Goal: Information Seeking & Learning: Learn about a topic

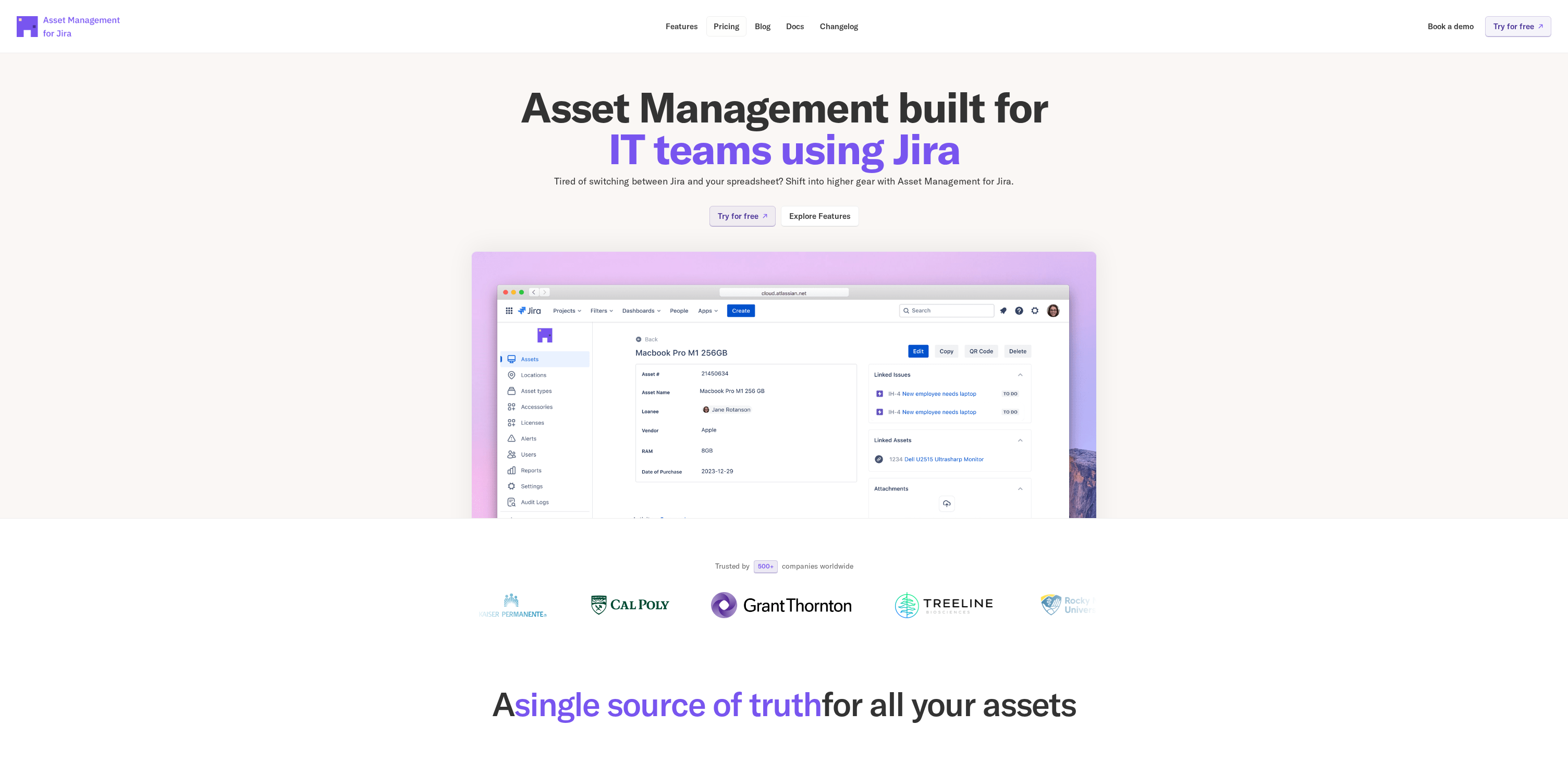
click at [724, 25] on p "Pricing" at bounding box center [726, 26] width 26 height 8
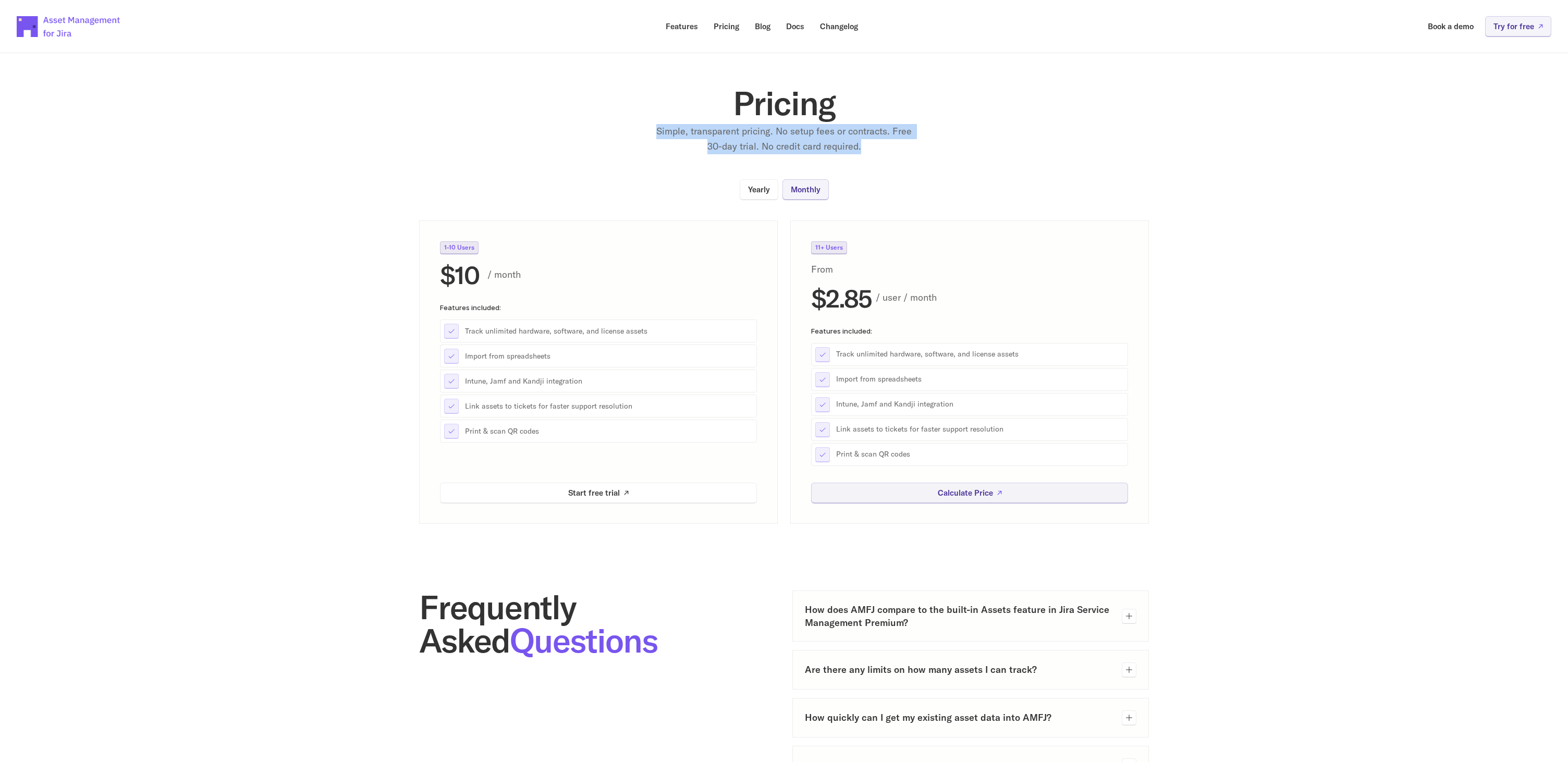
drag, startPoint x: 651, startPoint y: 132, endPoint x: 927, endPoint y: 150, distance: 276.6
click at [927, 150] on div "Pricing Simple, transparent pricing. No setup fees or contracts. Free 30-day tr…" at bounding box center [784, 120] width 417 height 68
drag, startPoint x: 919, startPoint y: 150, endPoint x: 665, endPoint y: 85, distance: 262.2
click at [665, 85] on section "Pricing Simple, transparent pricing. No setup fees or contracts. Free 30-day tr…" at bounding box center [784, 280] width 1568 height 487
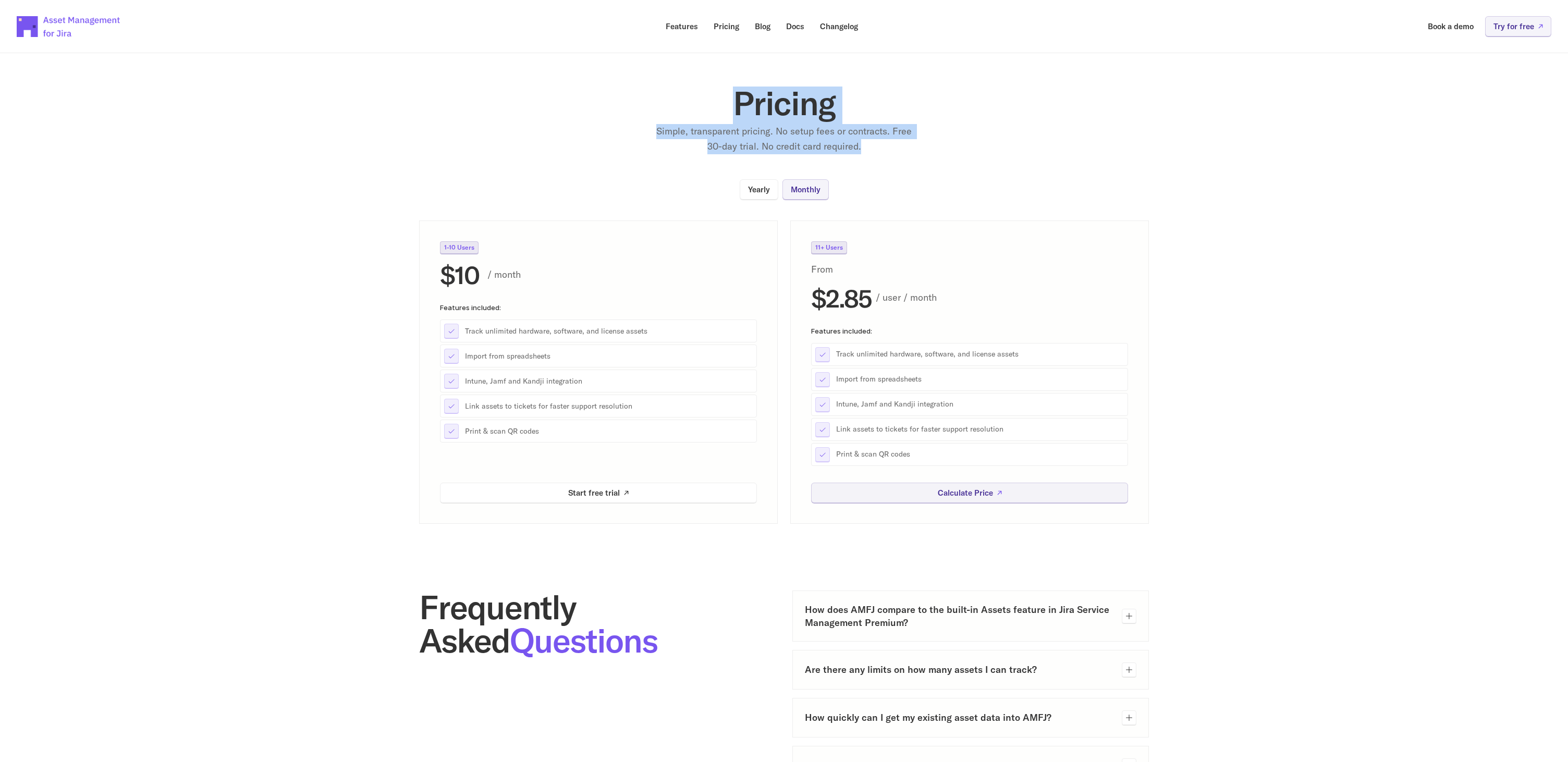
click at [665, 85] on section "Pricing Simple, transparent pricing. No setup fees or contracts. Free 30-day tr…" at bounding box center [784, 280] width 1568 height 487
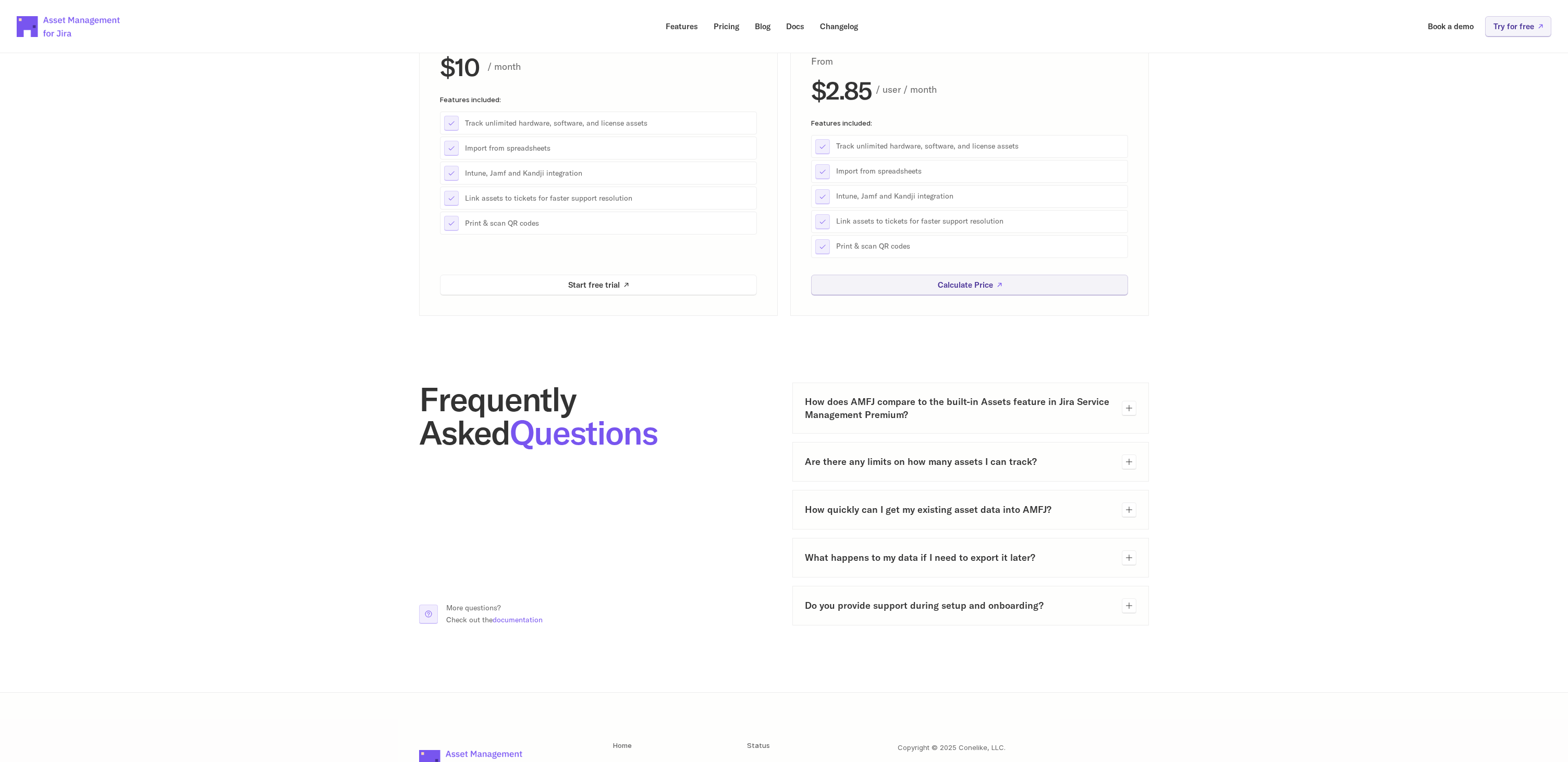
scroll to position [316, 0]
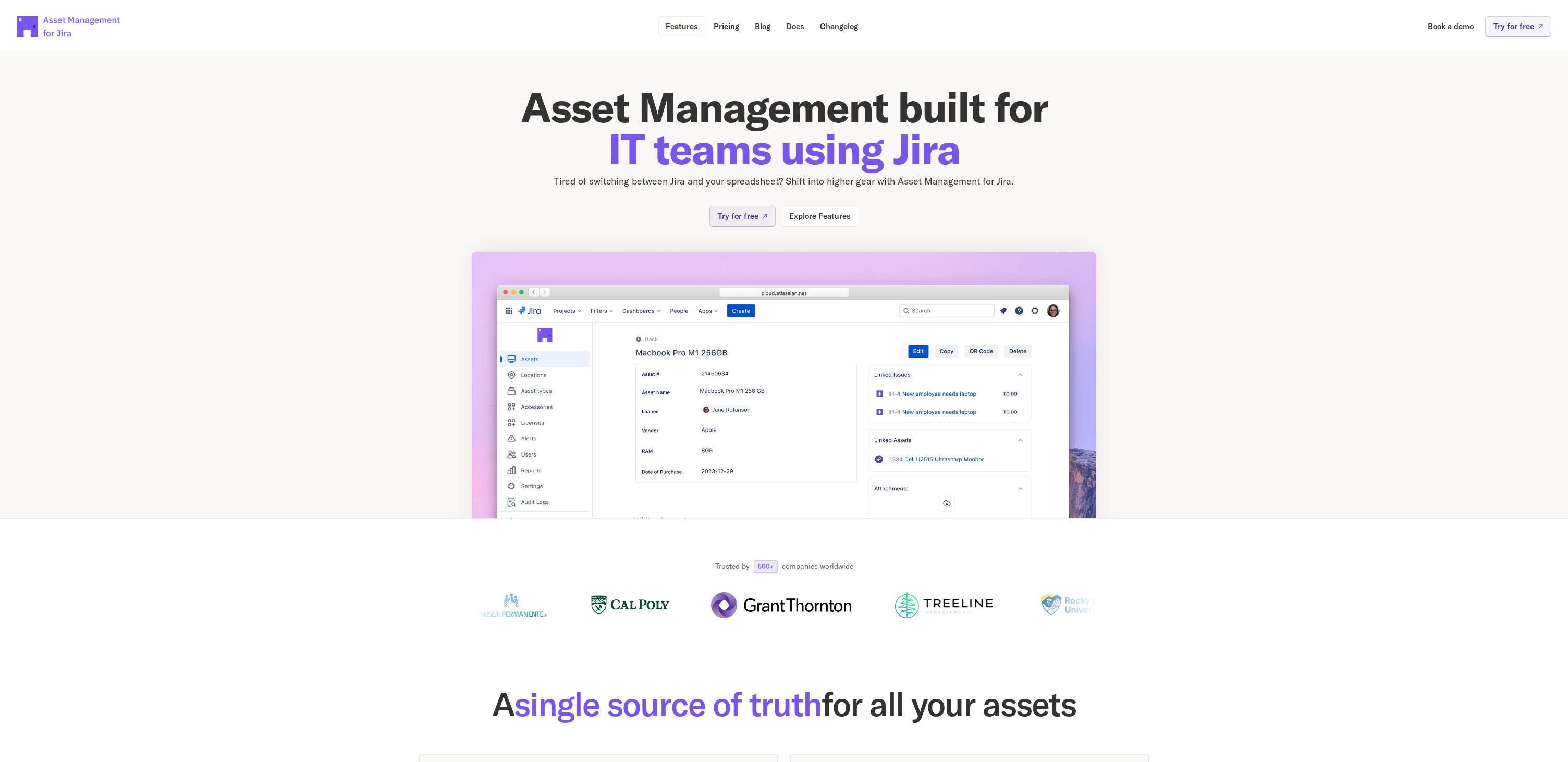
click at [677, 26] on p "Features" at bounding box center [682, 26] width 32 height 8
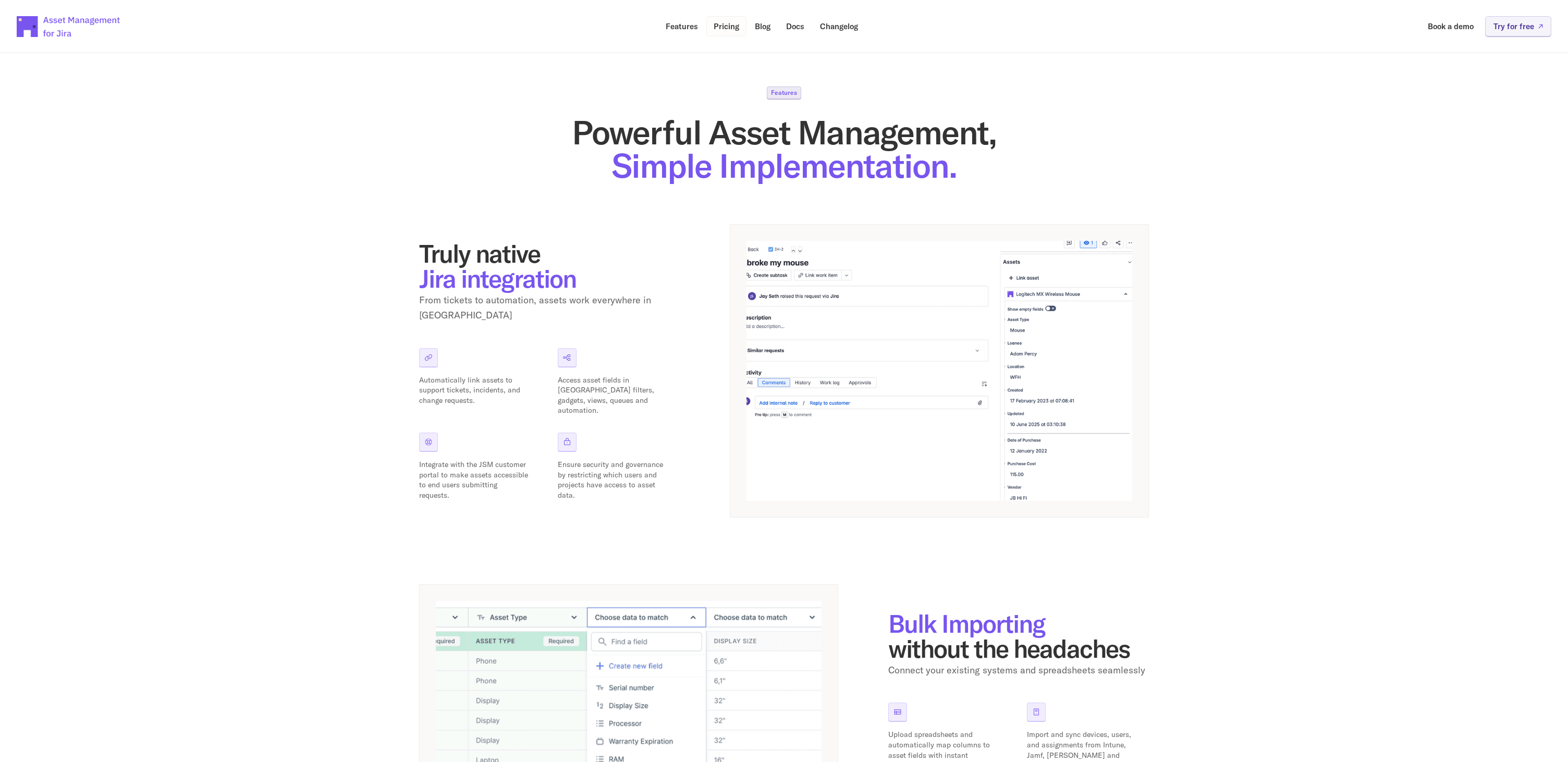
click at [725, 30] on p "Pricing" at bounding box center [726, 26] width 26 height 8
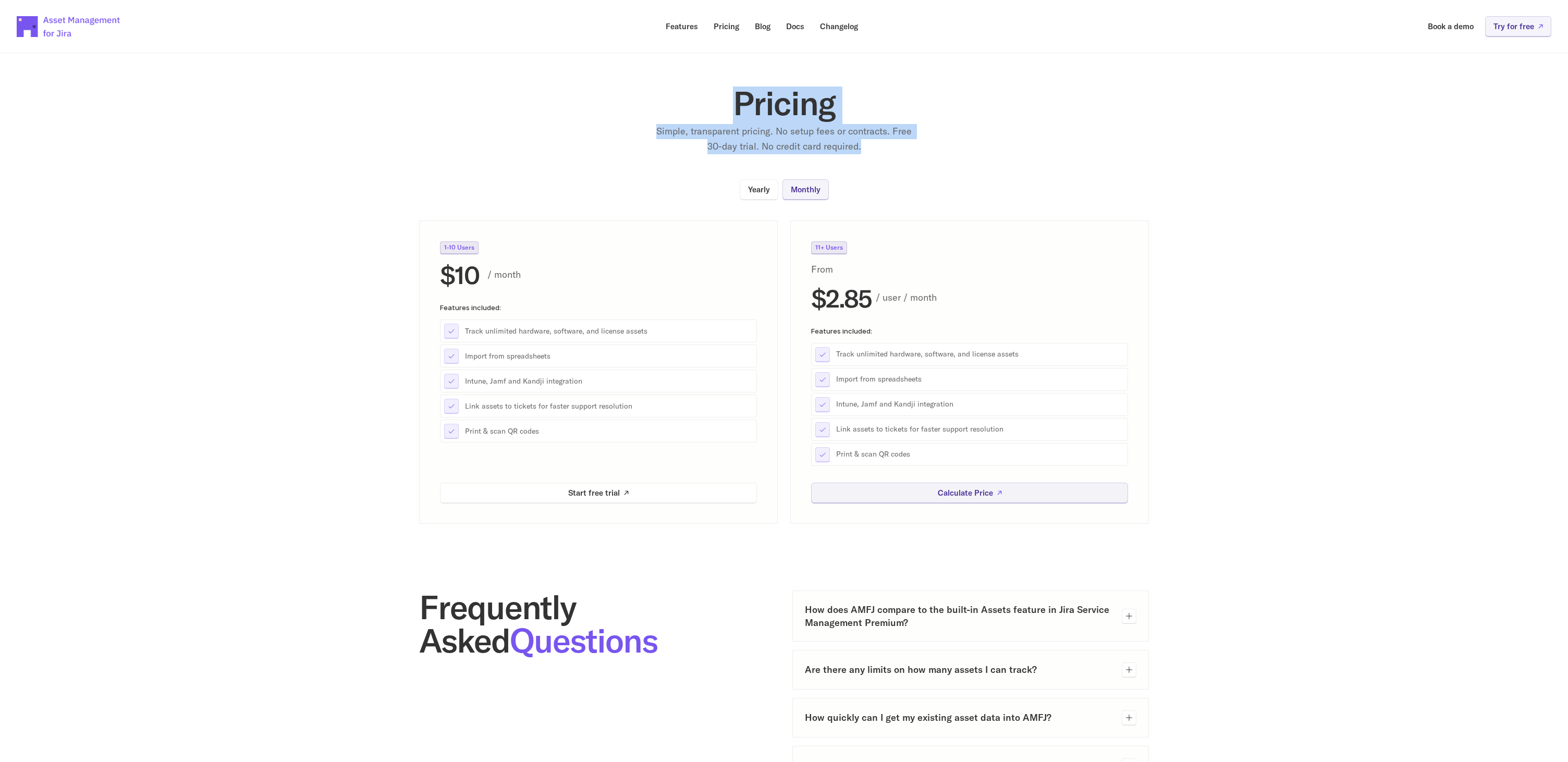
drag, startPoint x: 760, startPoint y: 99, endPoint x: 860, endPoint y: 150, distance: 112.3
click at [863, 151] on div "Pricing Simple, transparent pricing. No setup fees or contracts. Free 30-day tr…" at bounding box center [784, 120] width 417 height 68
click at [860, 150] on p "Simple, transparent pricing. No setup fees or contracts. Free 30-day trial. No …" at bounding box center [784, 139] width 261 height 30
drag, startPoint x: 873, startPoint y: 150, endPoint x: 632, endPoint y: 90, distance: 248.4
click at [632, 90] on div "Pricing Simple, transparent pricing. No setup fees or contracts. Free 30-day tr…" at bounding box center [784, 120] width 417 height 68
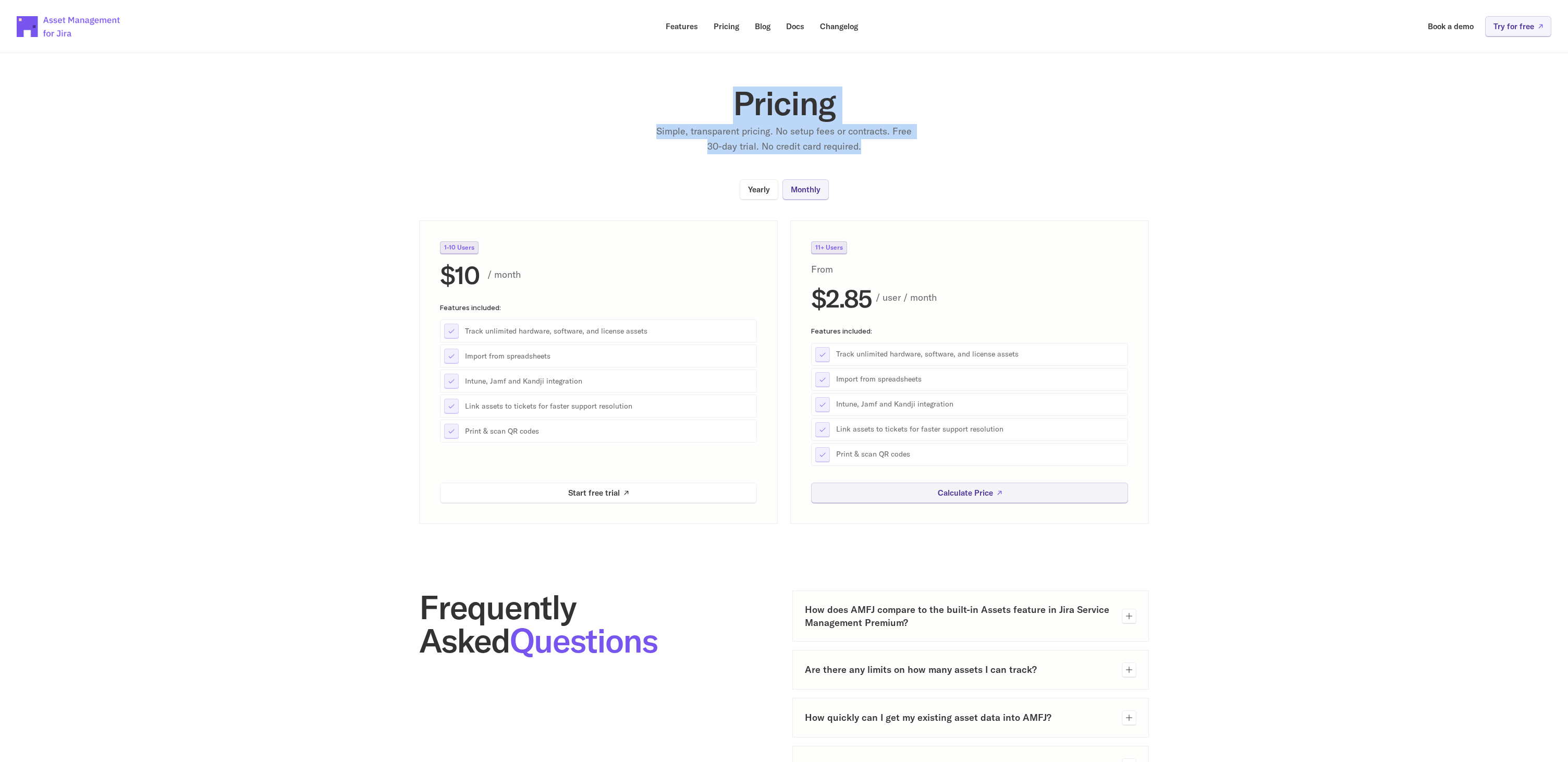
click at [632, 90] on h1 "Pricing" at bounding box center [784, 102] width 417 height 33
drag, startPoint x: 792, startPoint y: 108, endPoint x: 896, endPoint y: 150, distance: 112.2
click at [896, 150] on div "Pricing Simple, transparent pricing. No setup fees or contracts. Free 30-day tr…" at bounding box center [784, 120] width 417 height 68
click at [896, 150] on p "Simple, transparent pricing. No setup fees or contracts. Free 30-day trial. No …" at bounding box center [784, 139] width 261 height 30
drag, startPoint x: 886, startPoint y: 150, endPoint x: 696, endPoint y: 109, distance: 194.4
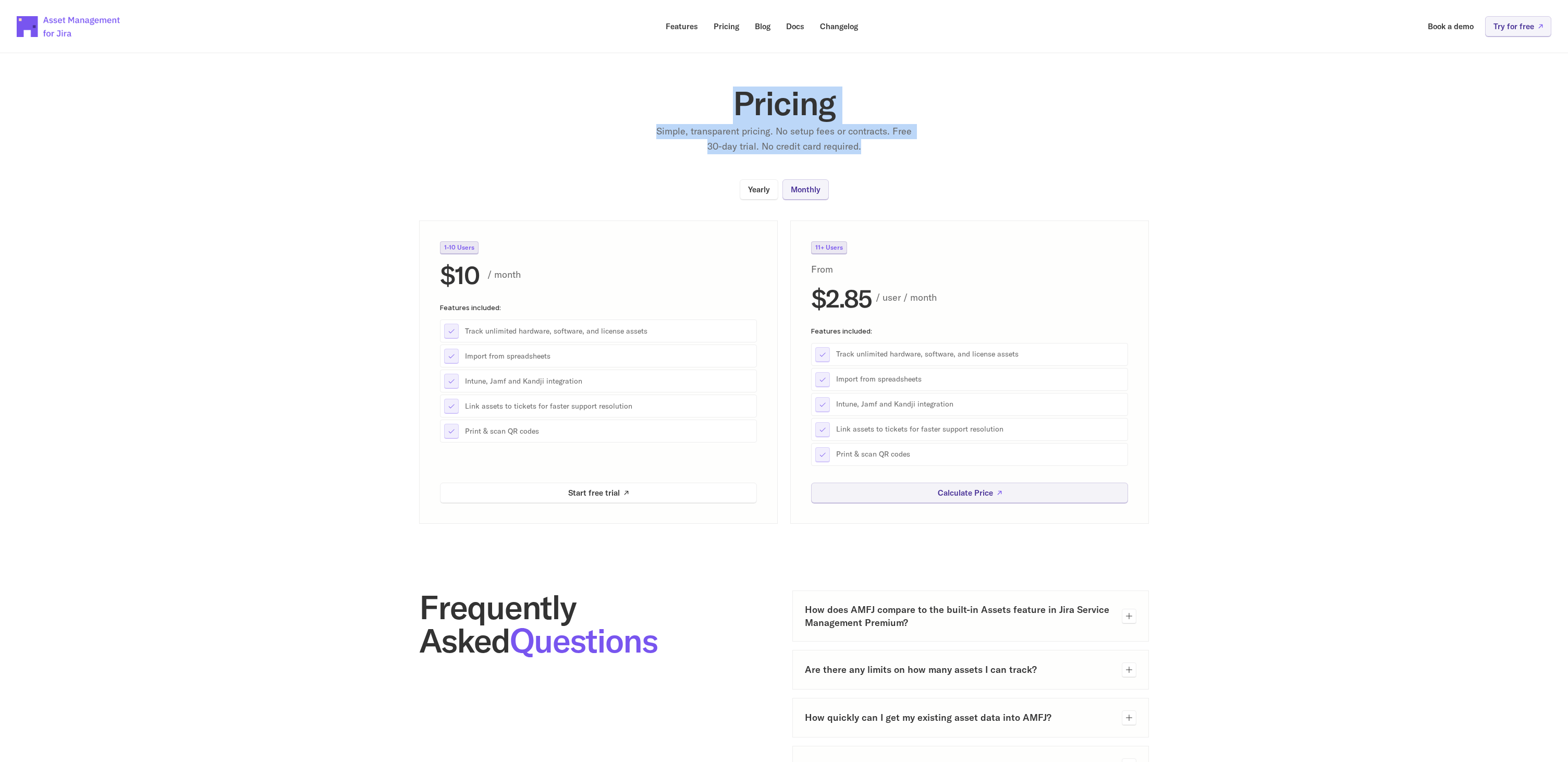
click at [696, 109] on div "Pricing Simple, transparent pricing. No setup fees or contracts. Free 30-day tr…" at bounding box center [784, 120] width 417 height 68
click at [696, 109] on h1 "Pricing" at bounding box center [784, 102] width 417 height 33
drag, startPoint x: 714, startPoint y: 111, endPoint x: 889, endPoint y: 146, distance: 178.5
click at [889, 146] on div "Pricing Simple, transparent pricing. No setup fees or contracts. Free 30-day tr…" at bounding box center [784, 120] width 417 height 68
click at [889, 146] on p "Simple, transparent pricing. No setup fees or contracts. Free 30-day trial. No …" at bounding box center [784, 139] width 261 height 30
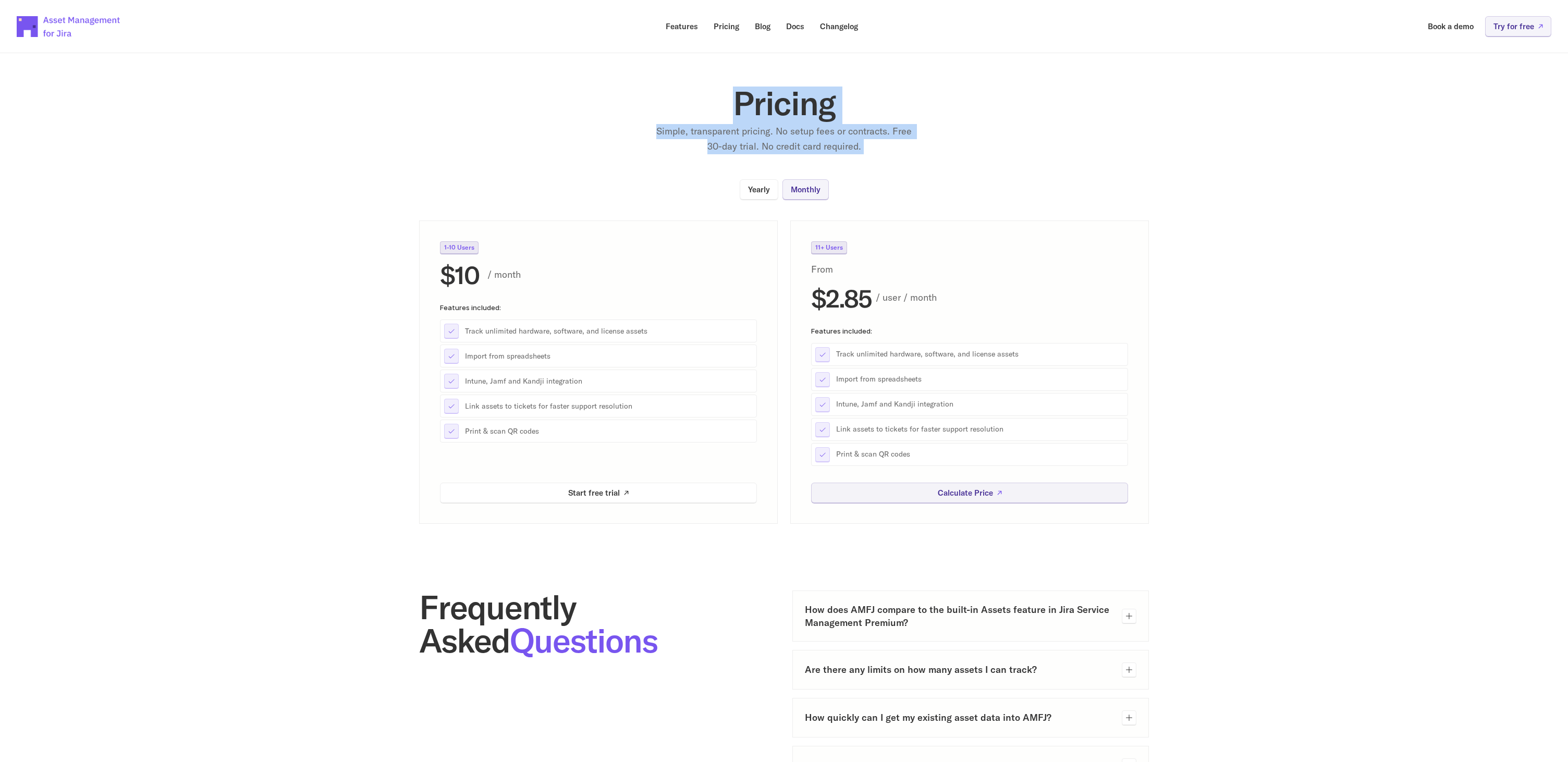
drag, startPoint x: 889, startPoint y: 146, endPoint x: 697, endPoint y: 106, distance: 196.1
click at [697, 106] on div "Pricing Simple, transparent pricing. No setup fees or contracts. Free 30-day tr…" at bounding box center [784, 120] width 417 height 68
click at [697, 106] on h1 "Pricing" at bounding box center [784, 102] width 417 height 33
drag, startPoint x: 814, startPoint y: 121, endPoint x: 902, endPoint y: 150, distance: 92.7
click at [902, 150] on div "Pricing Simple, transparent pricing. No setup fees or contracts. Free 30-day tr…" at bounding box center [784, 120] width 417 height 68
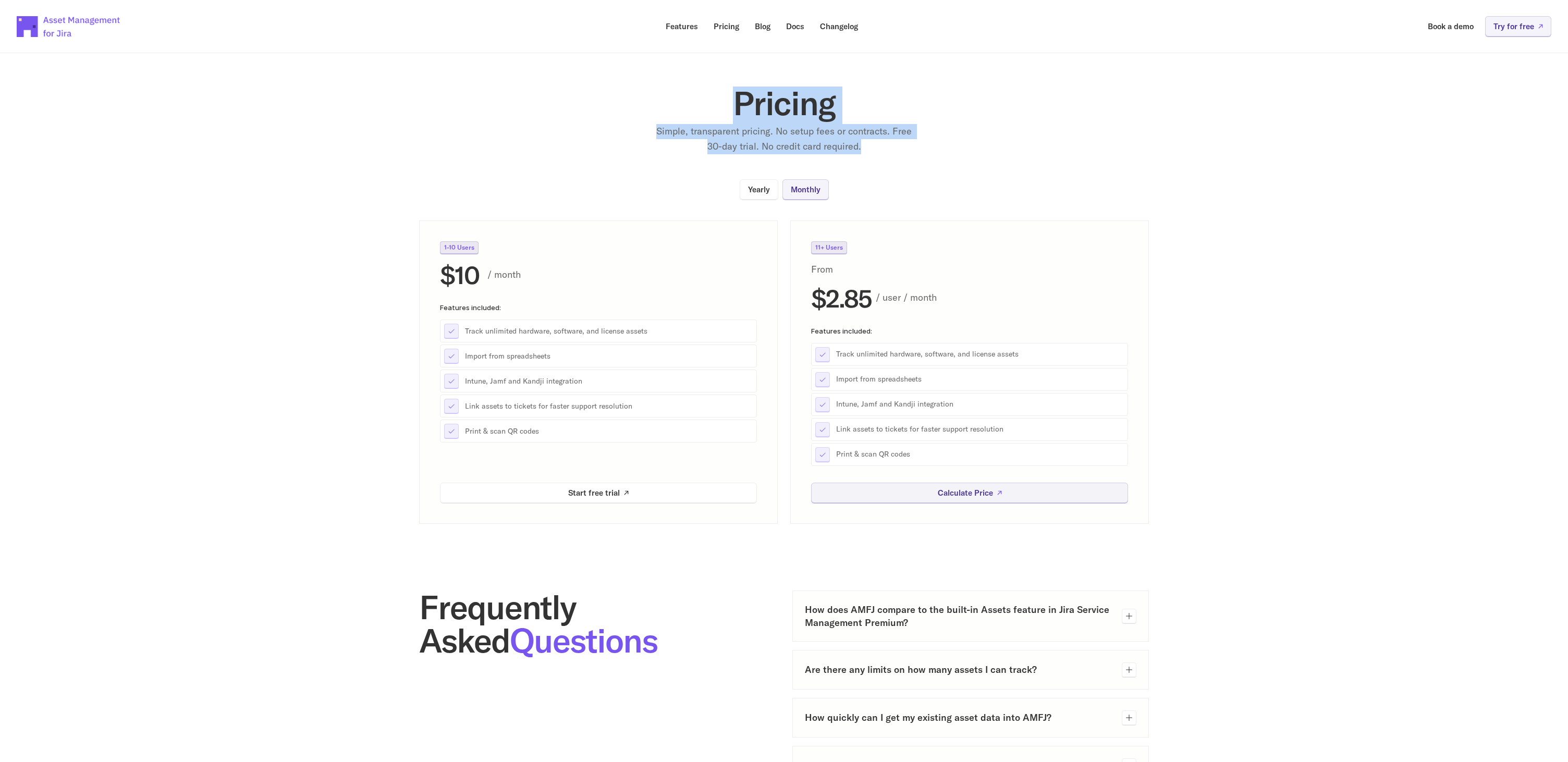
click at [902, 150] on p "Simple, transparent pricing. No setup fees or contracts. Free 30-day trial. No …" at bounding box center [784, 139] width 261 height 30
drag, startPoint x: 902, startPoint y: 150, endPoint x: 676, endPoint y: 109, distance: 229.7
click at [676, 109] on div "Pricing Simple, transparent pricing. No setup fees or contracts. Free 30-day tr…" at bounding box center [784, 120] width 417 height 68
click at [676, 109] on h1 "Pricing" at bounding box center [784, 102] width 417 height 33
drag, startPoint x: 807, startPoint y: 124, endPoint x: 902, endPoint y: 145, distance: 97.3
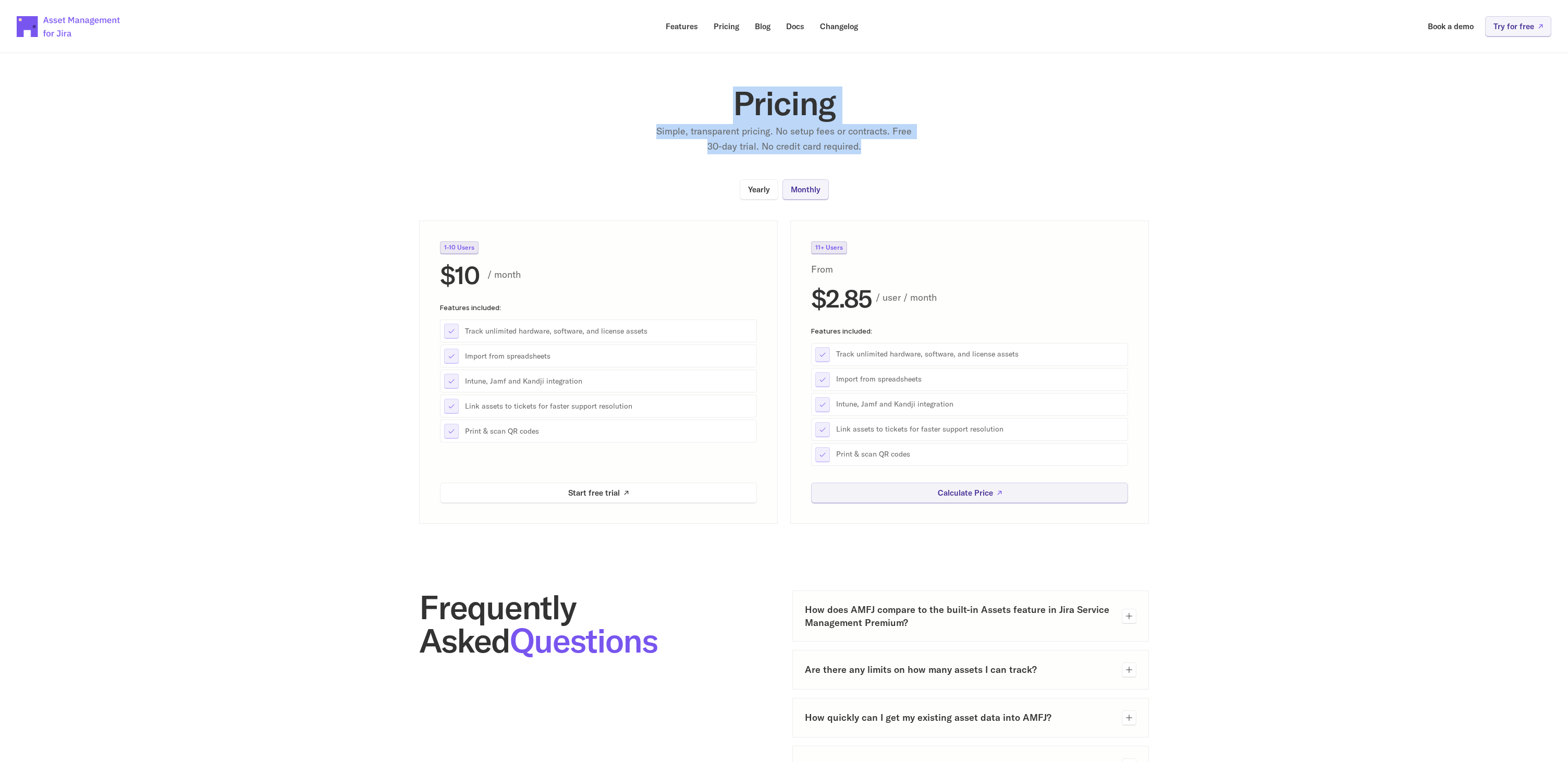
click at [902, 145] on div "Pricing Simple, transparent pricing. No setup fees or contracts. Free 30-day tr…" at bounding box center [784, 120] width 417 height 68
click at [902, 145] on p "Simple, transparent pricing. No setup fees or contracts. Free 30-day trial. No …" at bounding box center [784, 139] width 261 height 30
drag, startPoint x: 878, startPoint y: 144, endPoint x: 667, endPoint y: 101, distance: 215.3
click at [667, 101] on div "Pricing Simple, transparent pricing. No setup fees or contracts. Free 30-day tr…" at bounding box center [784, 120] width 417 height 68
click at [662, 99] on h1 "Pricing" at bounding box center [784, 102] width 417 height 33
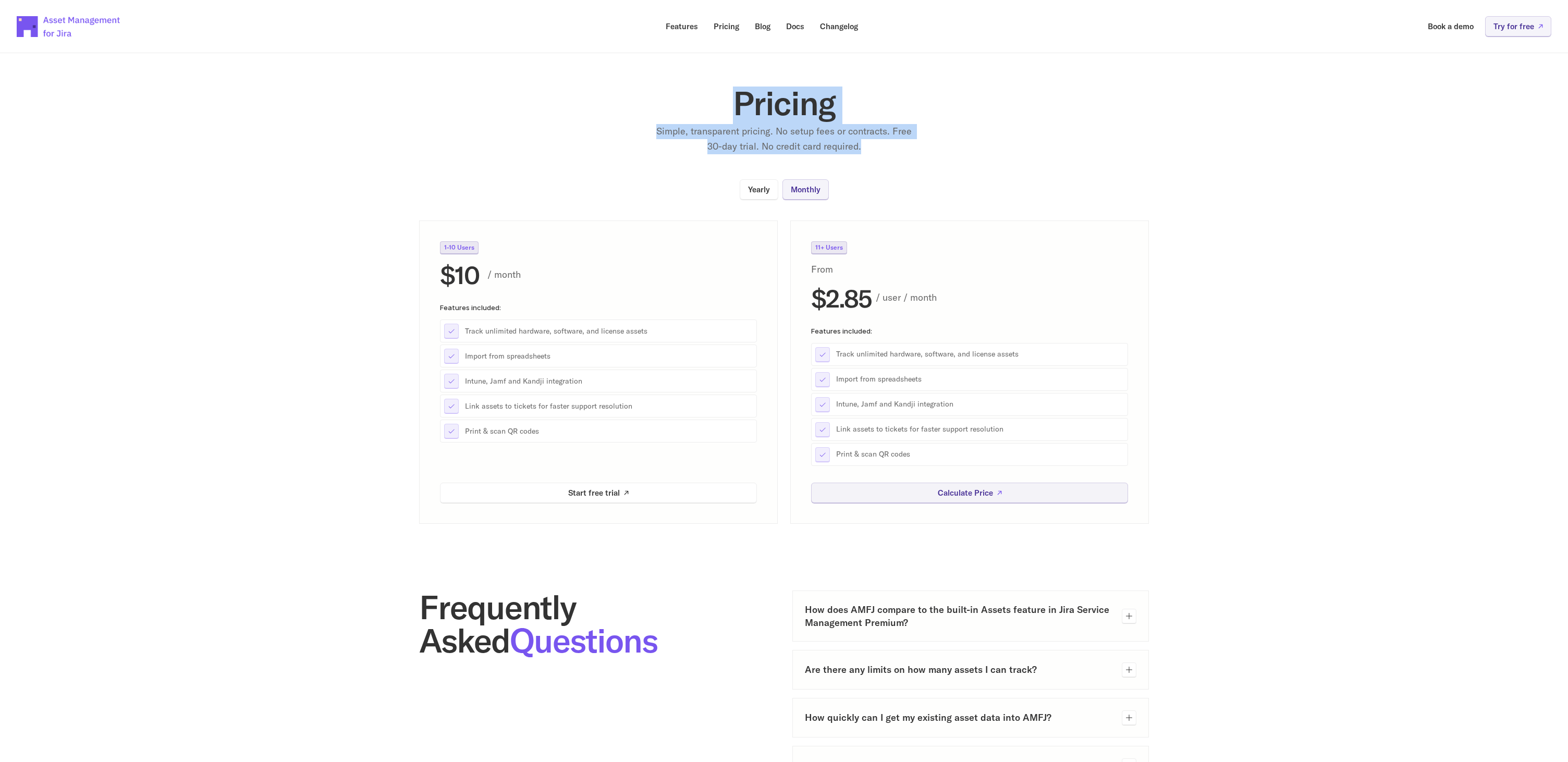
drag, startPoint x: 734, startPoint y: 103, endPoint x: 937, endPoint y: 145, distance: 207.3
click at [937, 145] on div "Pricing Simple, transparent pricing. No setup fees or contracts. Free 30-day tr…" at bounding box center [784, 120] width 417 height 68
click at [846, 29] on p "Changelog" at bounding box center [839, 26] width 38 height 8
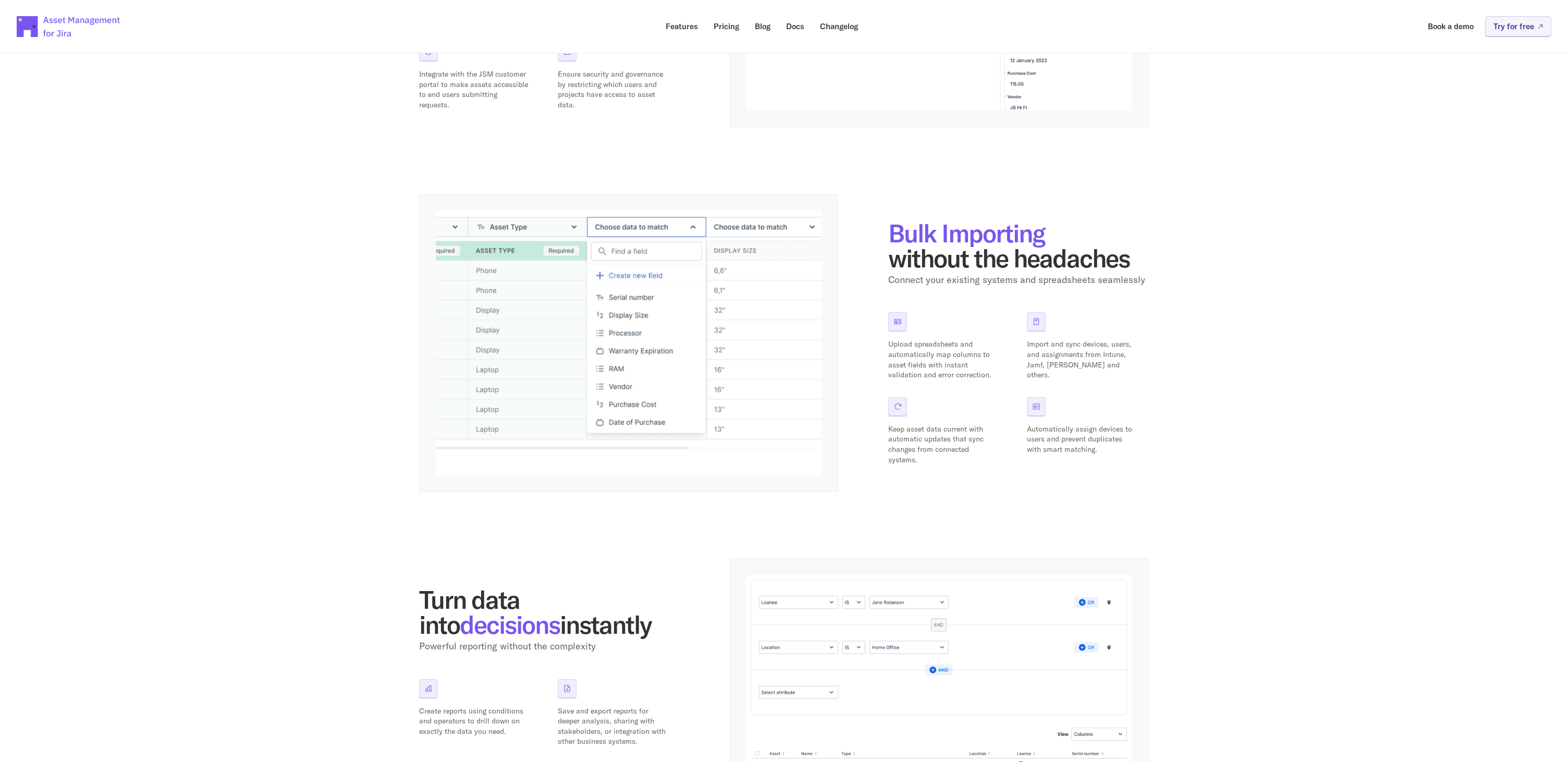
scroll to position [29, 0]
